Goal: Task Accomplishment & Management: Use online tool/utility

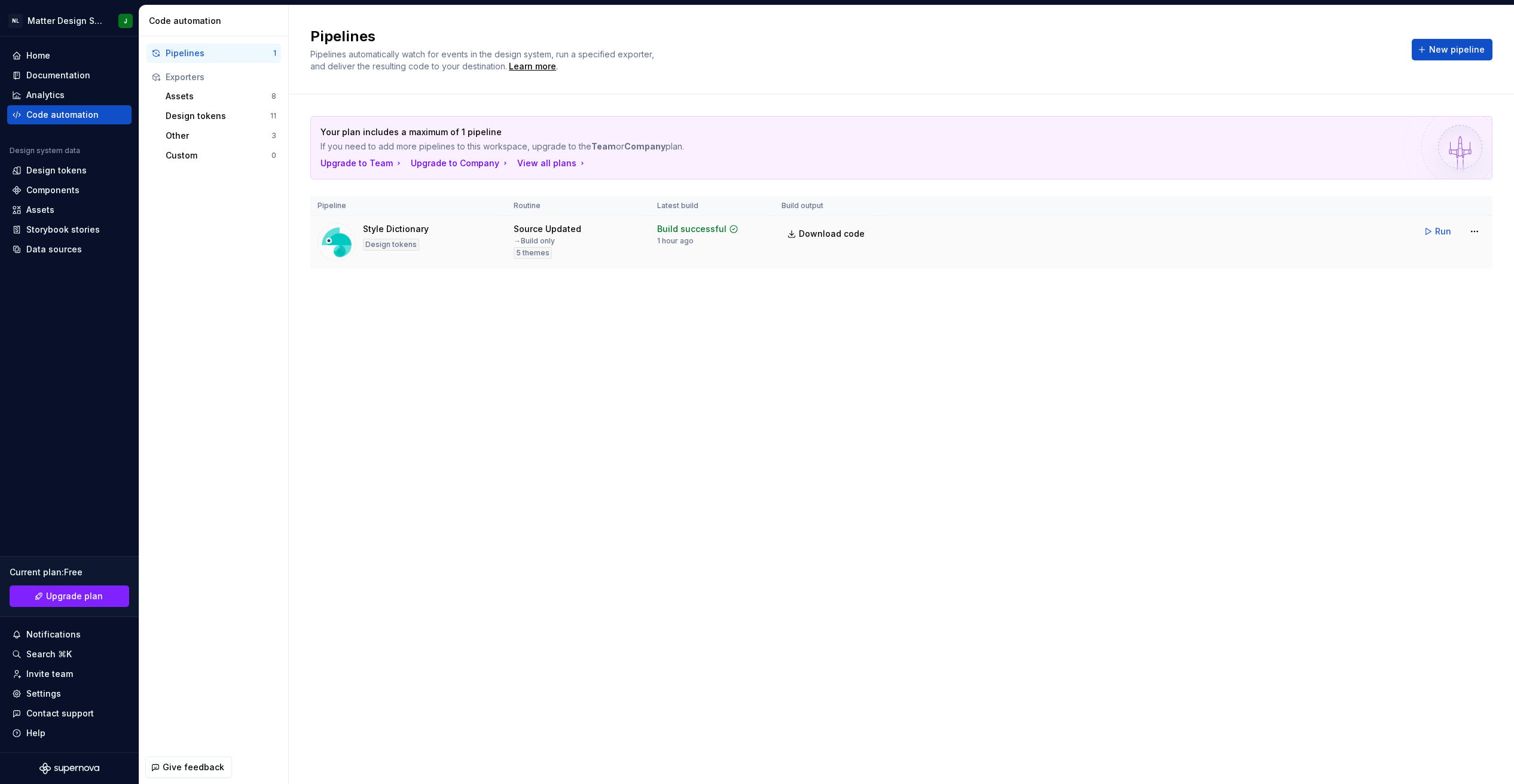
click at [412, 239] on div "Design tokens" at bounding box center [391, 244] width 56 height 12
click at [1477, 230] on html "NL Matter Design System J Home Documentation Analytics Code automation Design s…" at bounding box center [757, 392] width 1514 height 784
click at [1442, 251] on div "Edit pipeline" at bounding box center [1458, 257] width 102 height 12
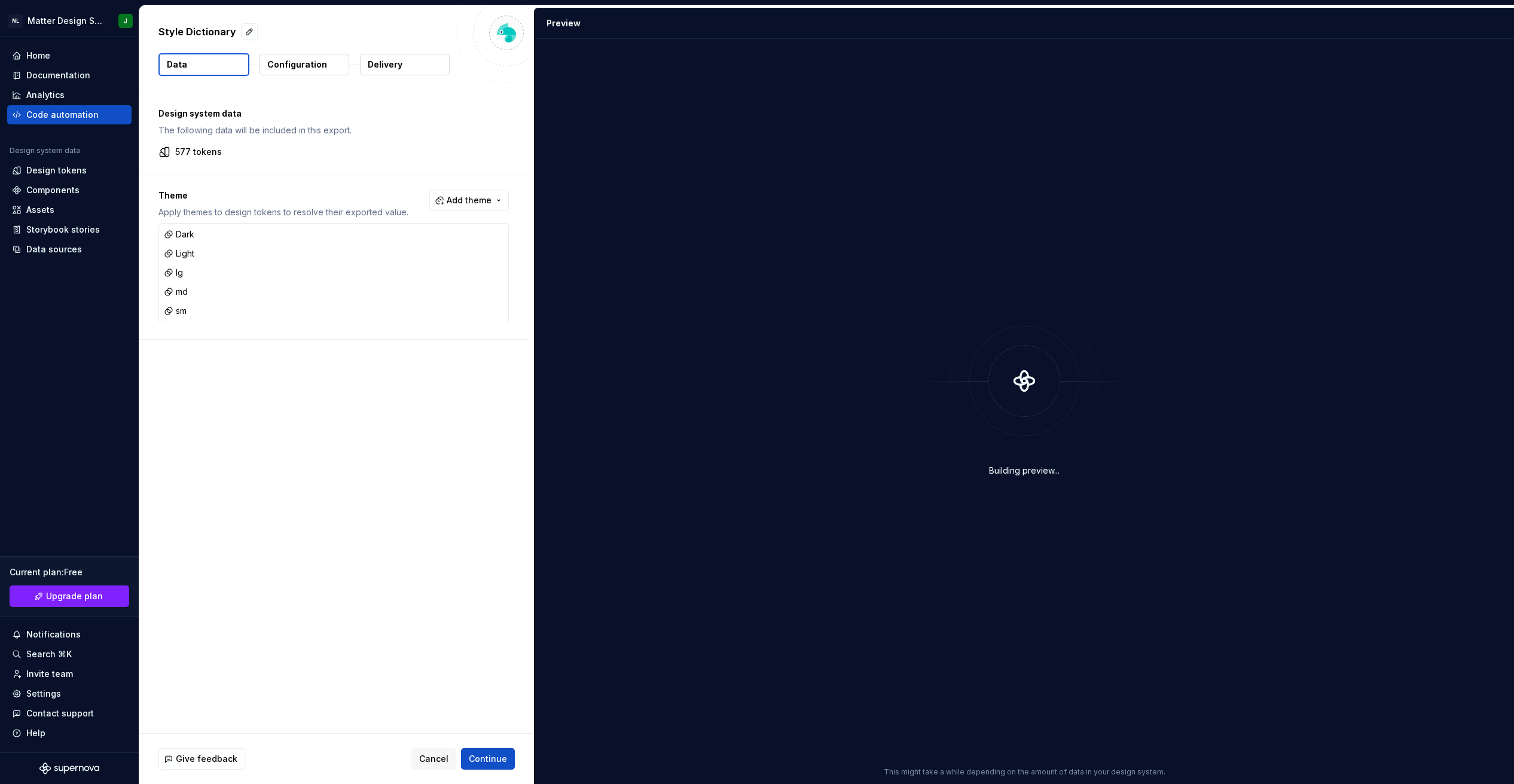
click at [301, 65] on p "Configuration" at bounding box center [297, 64] width 59 height 12
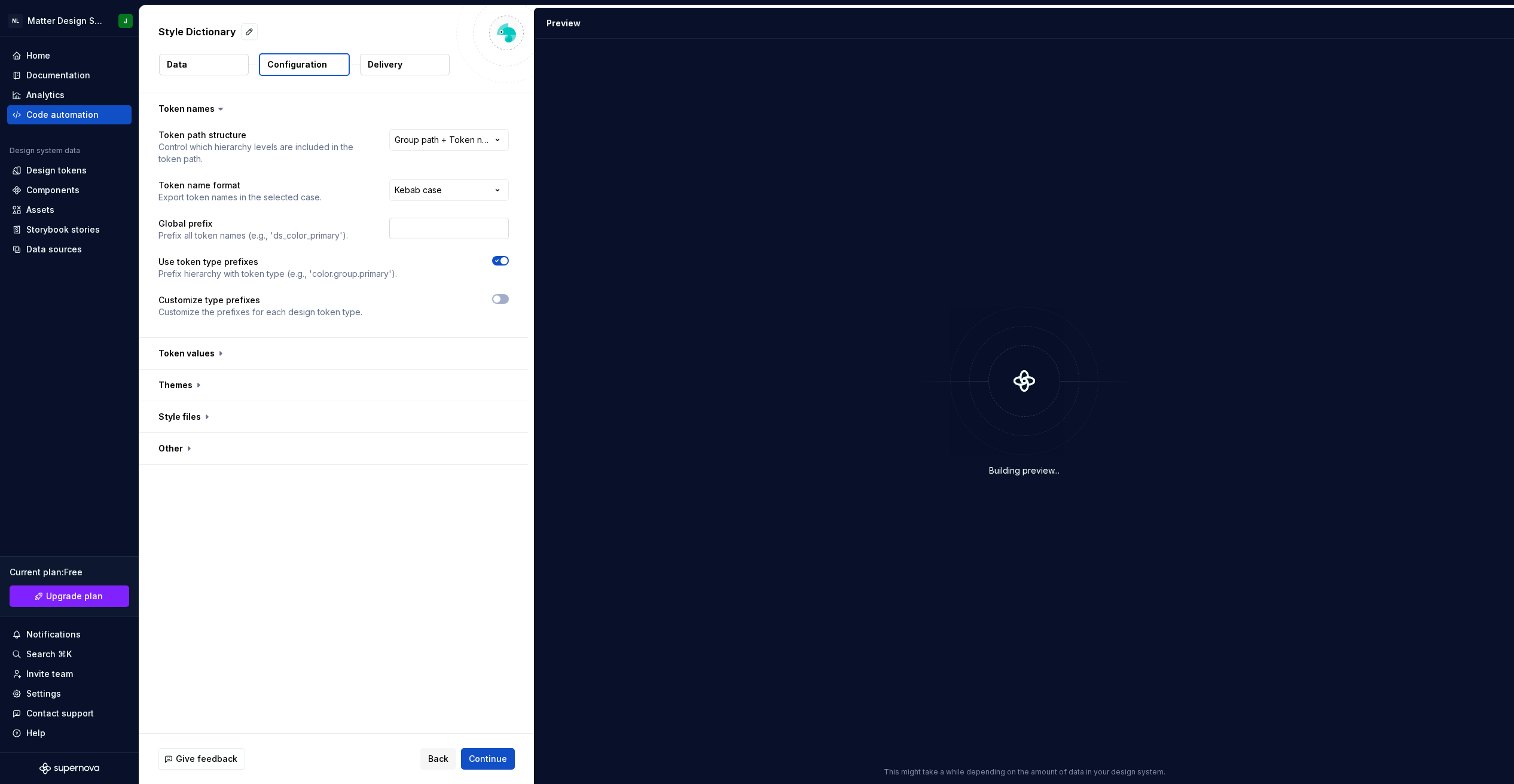
click at [430, 220] on input "text" at bounding box center [448, 228] width 120 height 21
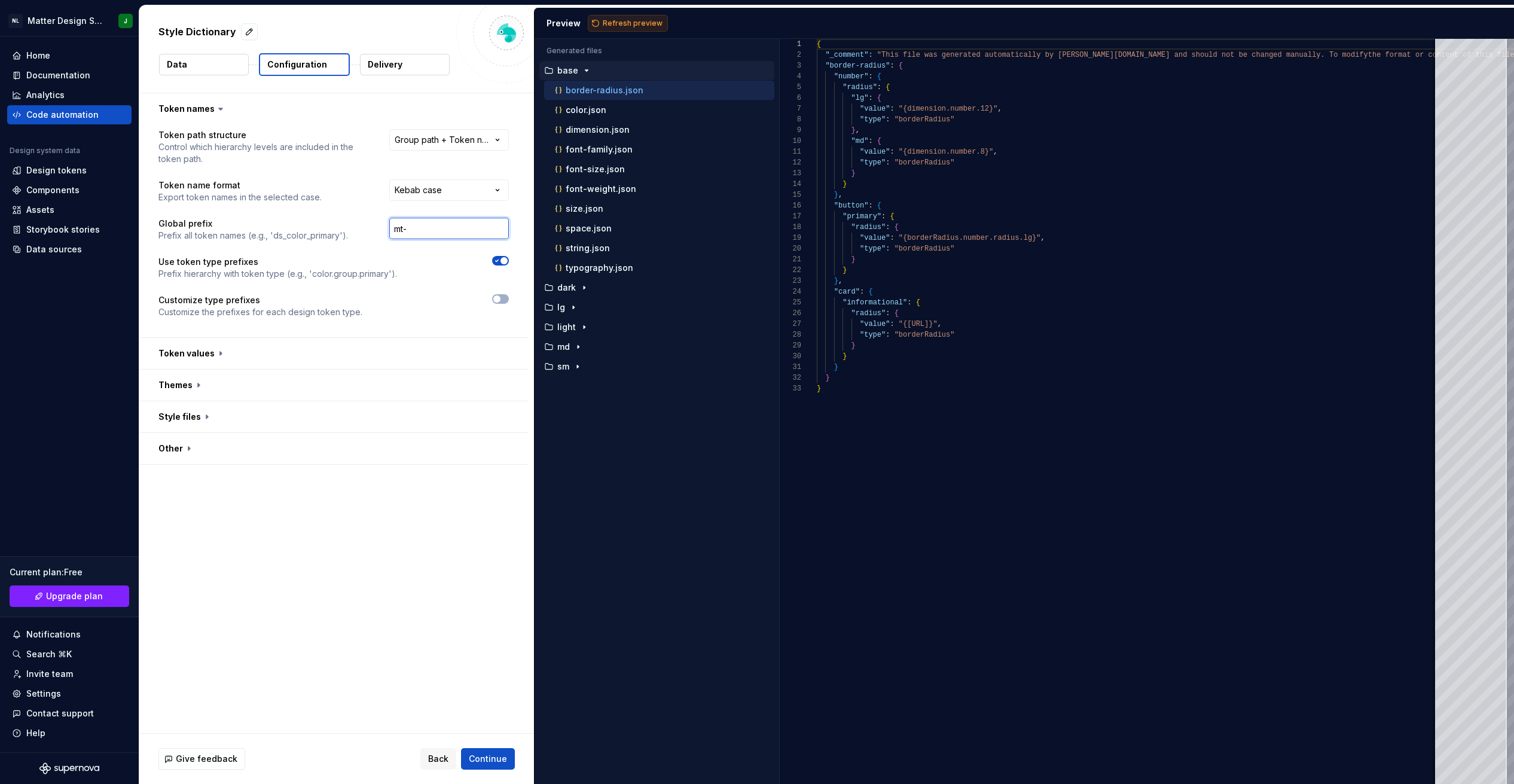
type input "mt-"
click at [619, 20] on span "Refresh preview" at bounding box center [632, 23] width 59 height 10
click at [612, 102] on div "color.json" at bounding box center [659, 110] width 230 height 20
click at [606, 104] on div "color.json" at bounding box center [663, 109] width 222 height 12
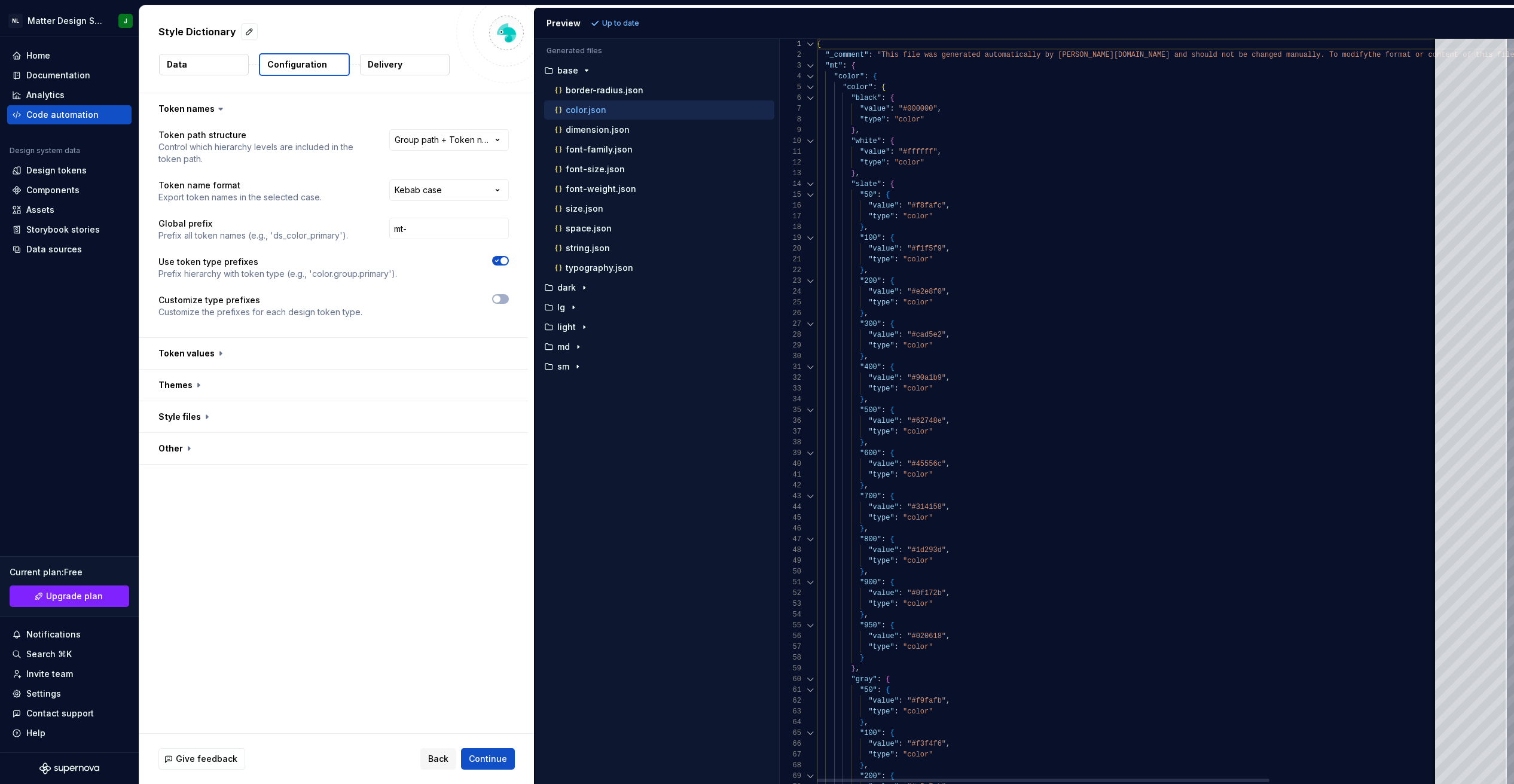
click at [812, 78] on div at bounding box center [810, 76] width 16 height 11
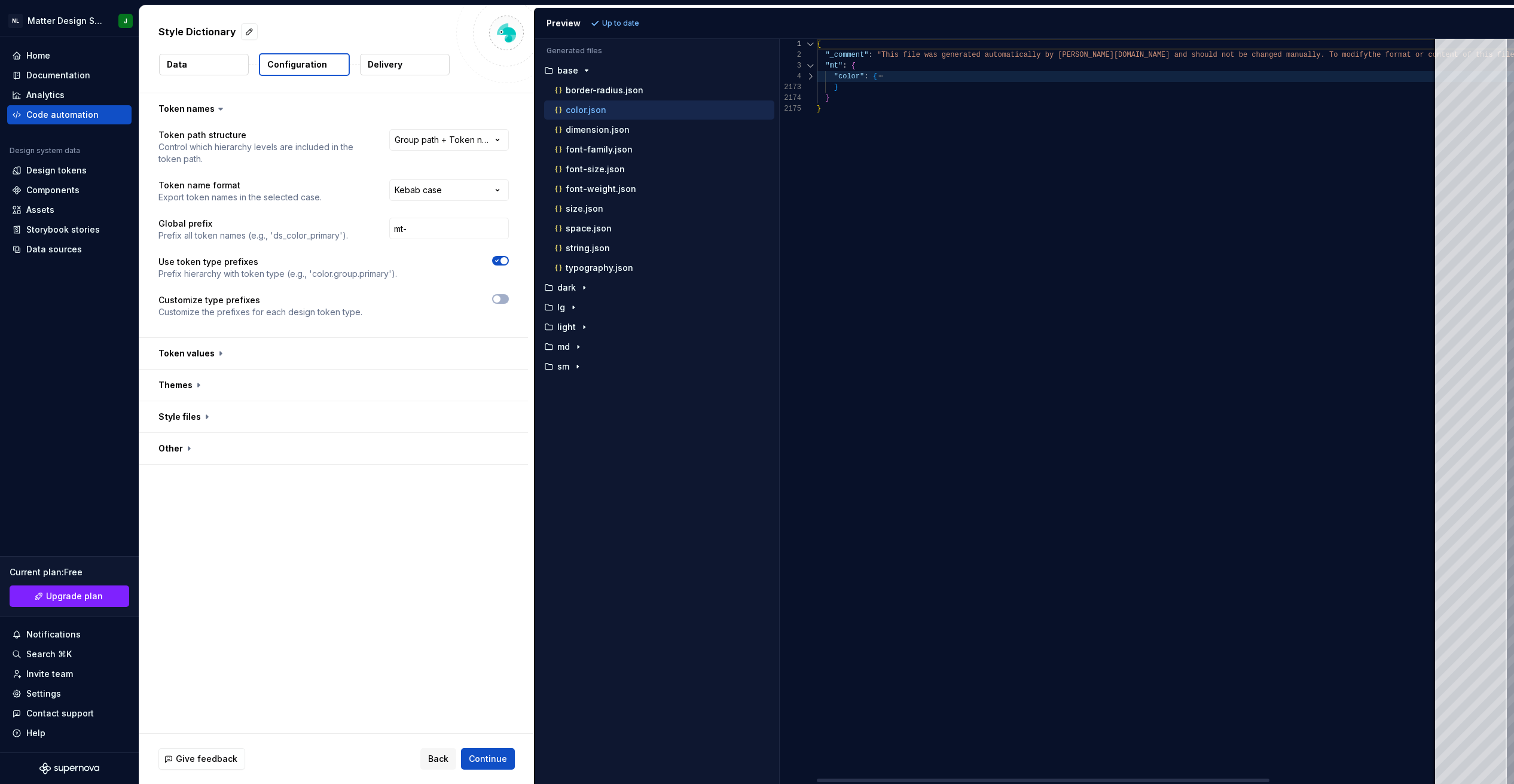
click at [812, 78] on div at bounding box center [810, 76] width 16 height 11
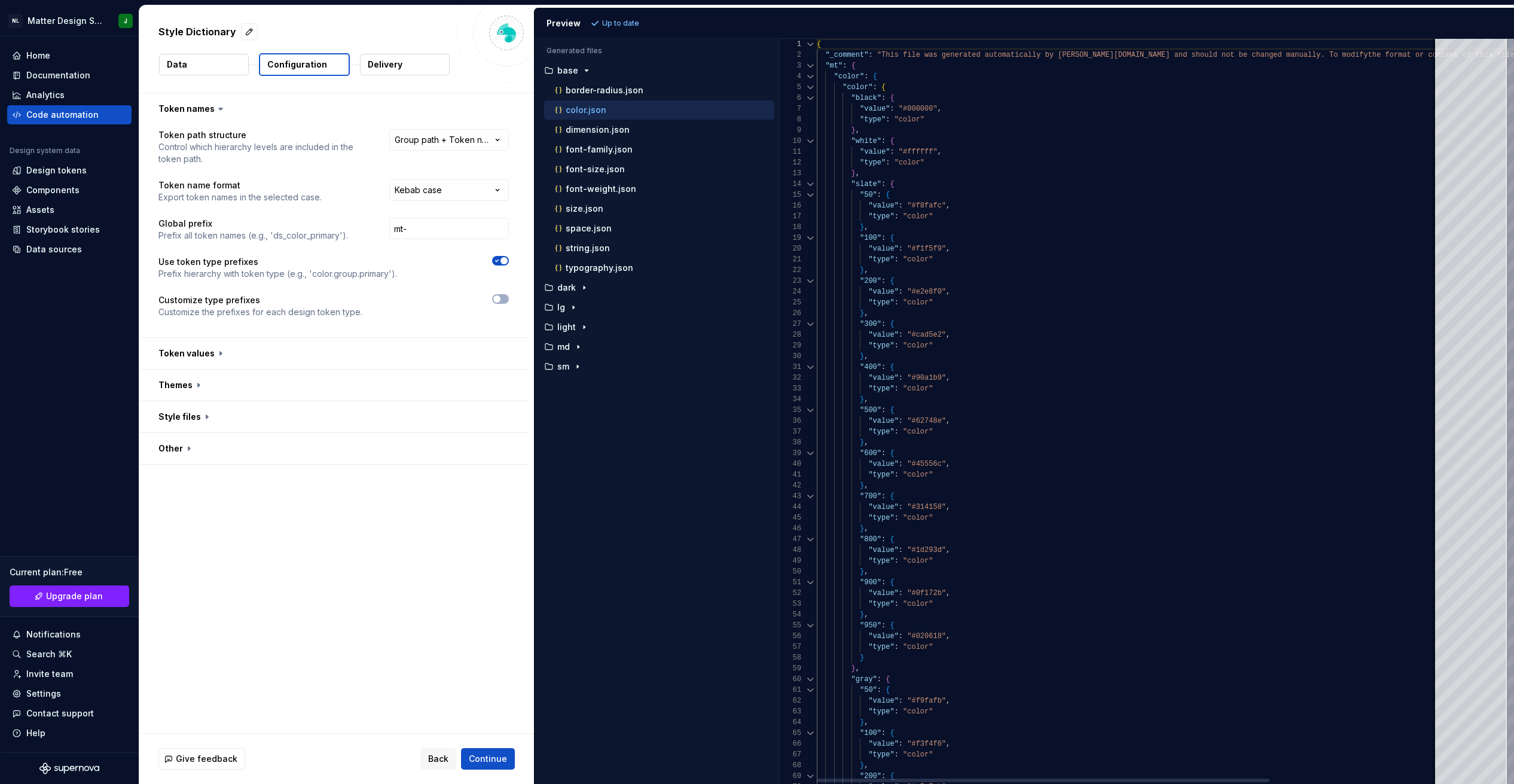
click at [812, 89] on div at bounding box center [810, 87] width 16 height 11
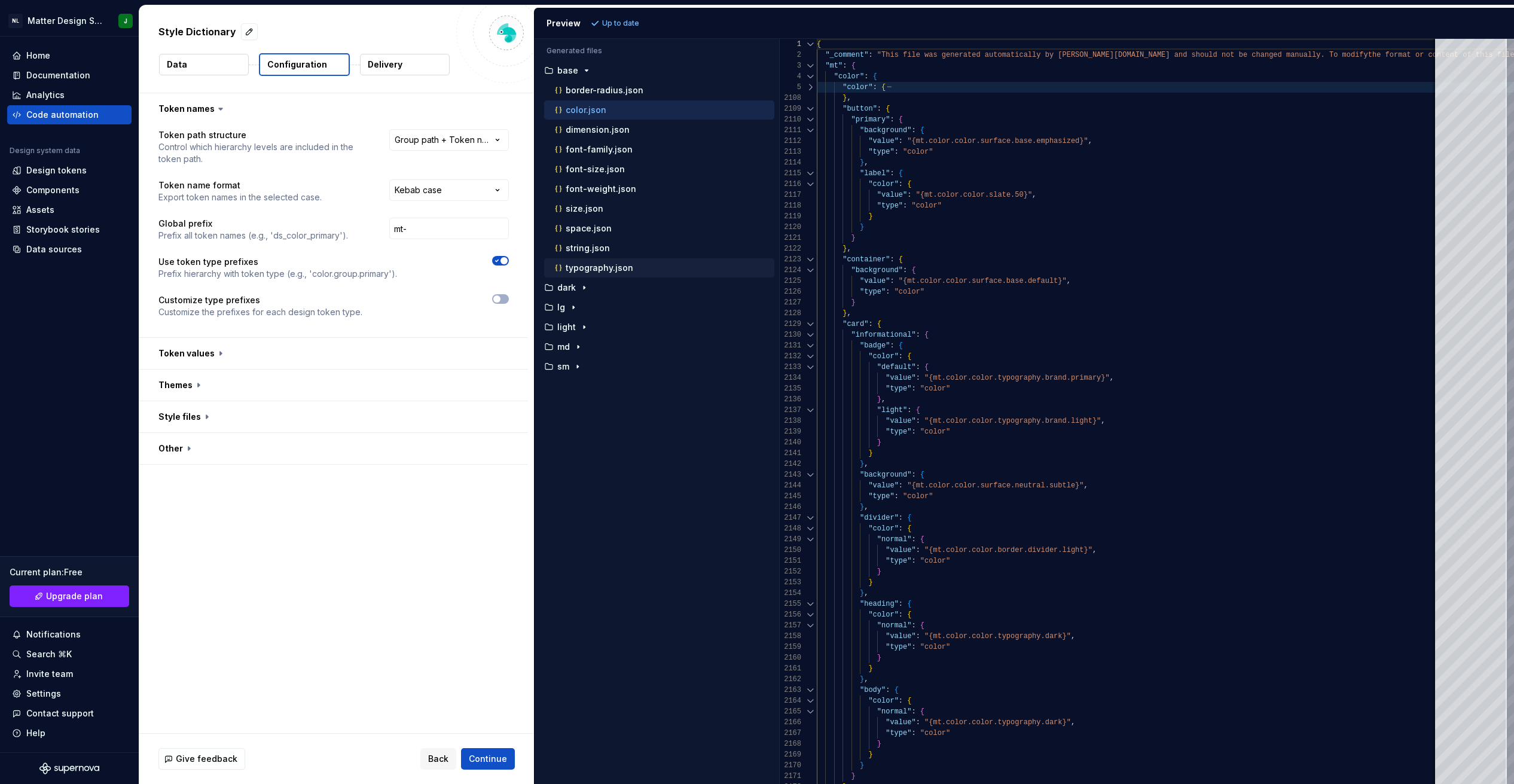
click at [608, 266] on p "typography.json" at bounding box center [599, 267] width 67 height 10
type textarea "**********"
